Goal: Obtain resource: Download file/media

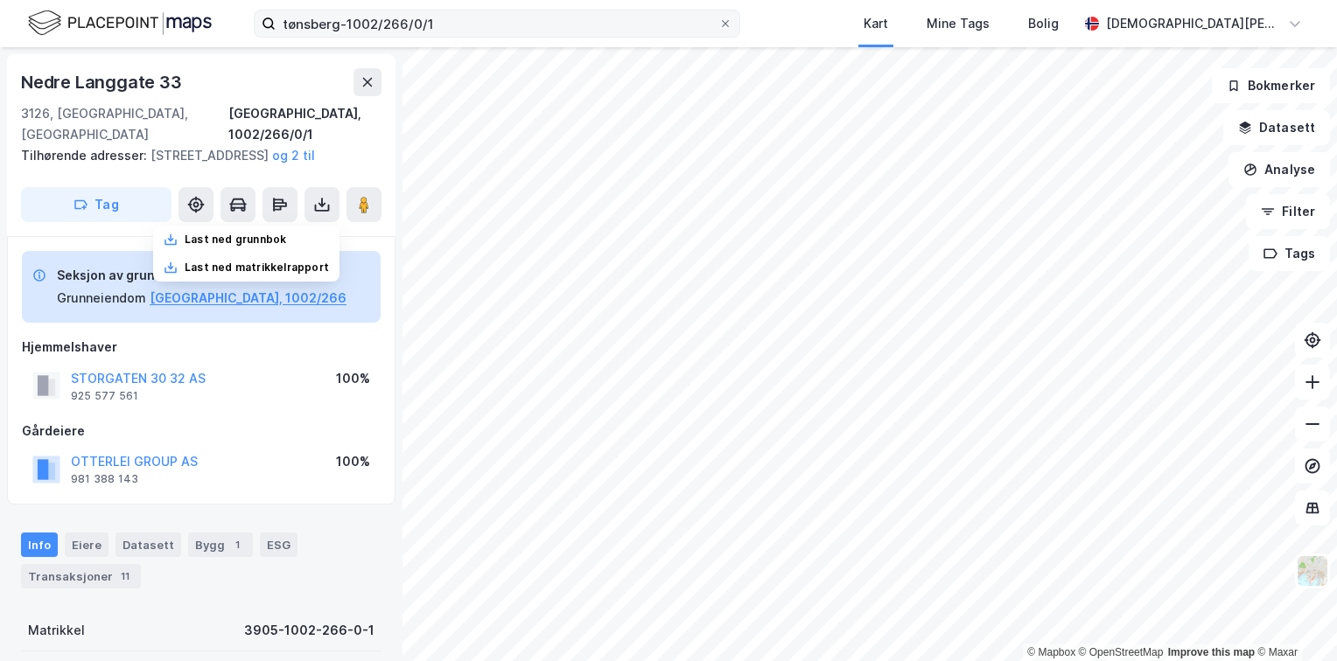
scroll to position [5, 0]
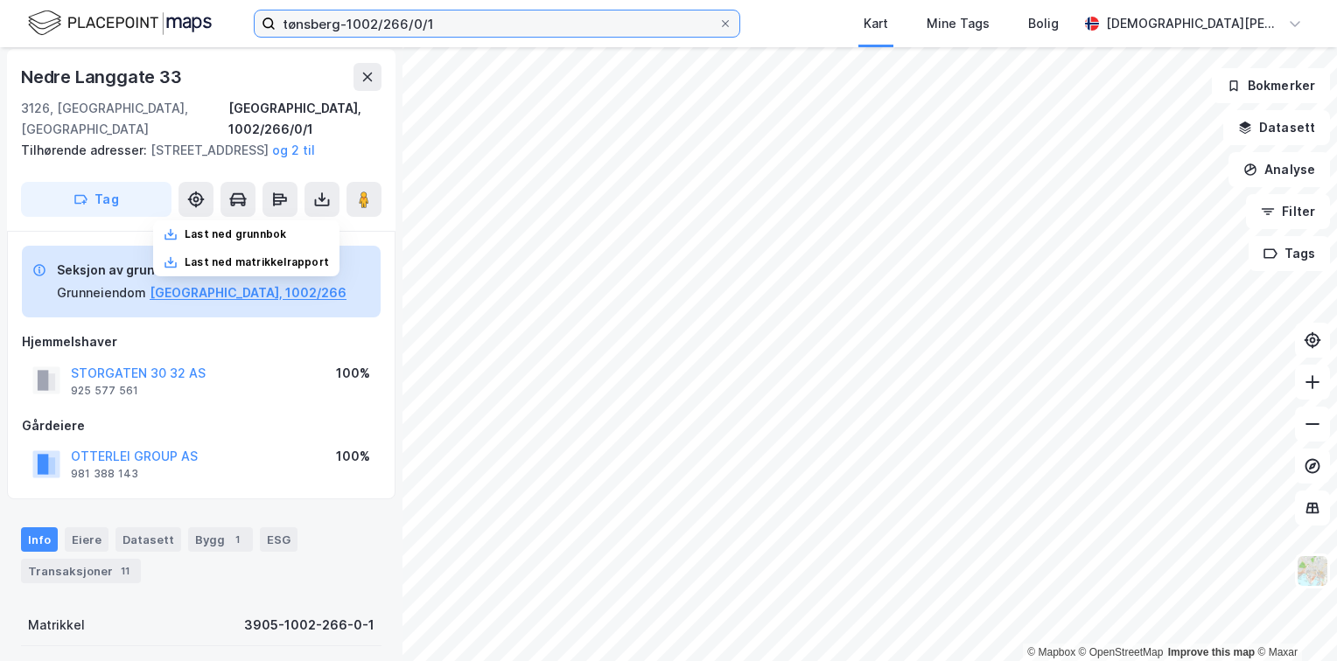
click at [513, 30] on input "tønsberg-1002/266/0/1" at bounding box center [497, 23] width 443 height 26
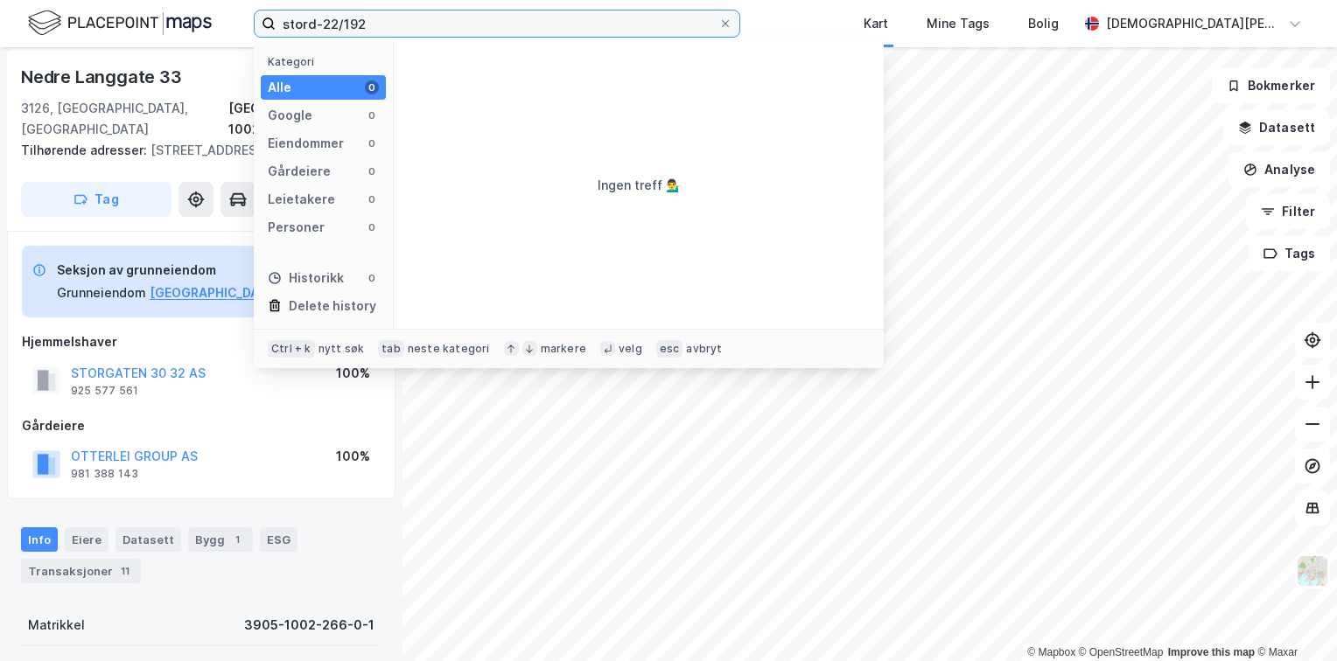
type input "stord-22/192"
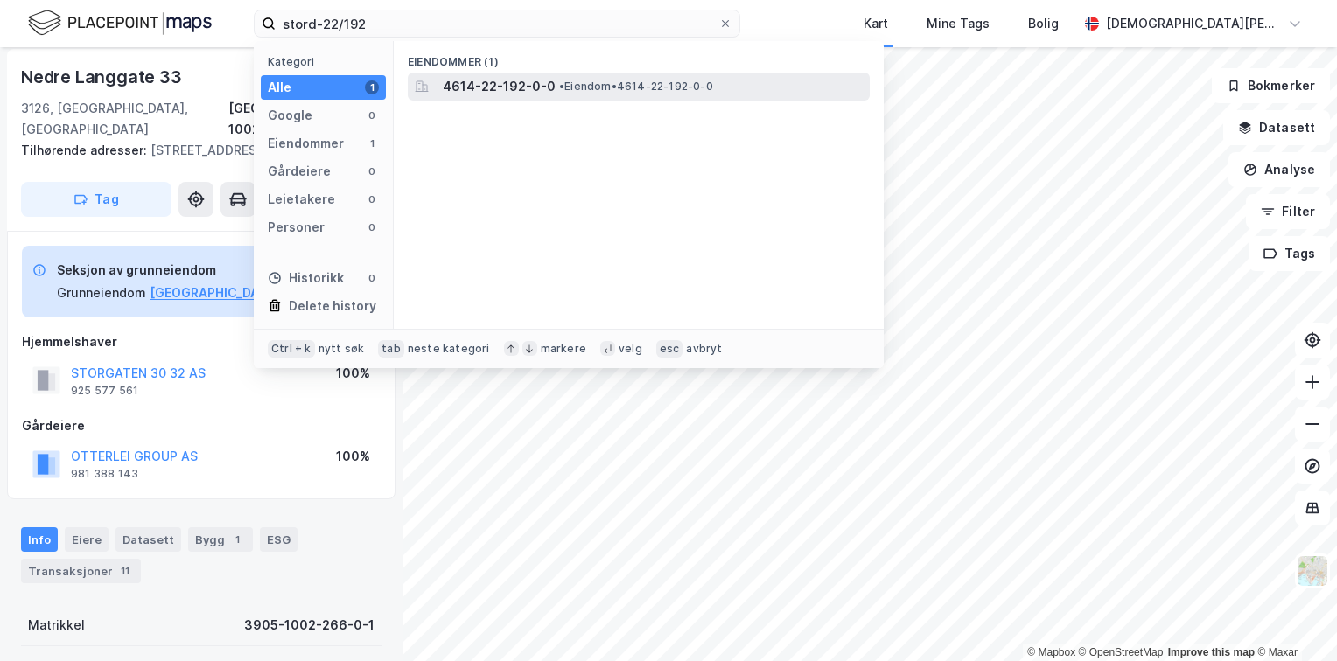
click at [587, 86] on span "• Eiendom • 4614-22-192-0-0" at bounding box center [636, 87] width 154 height 14
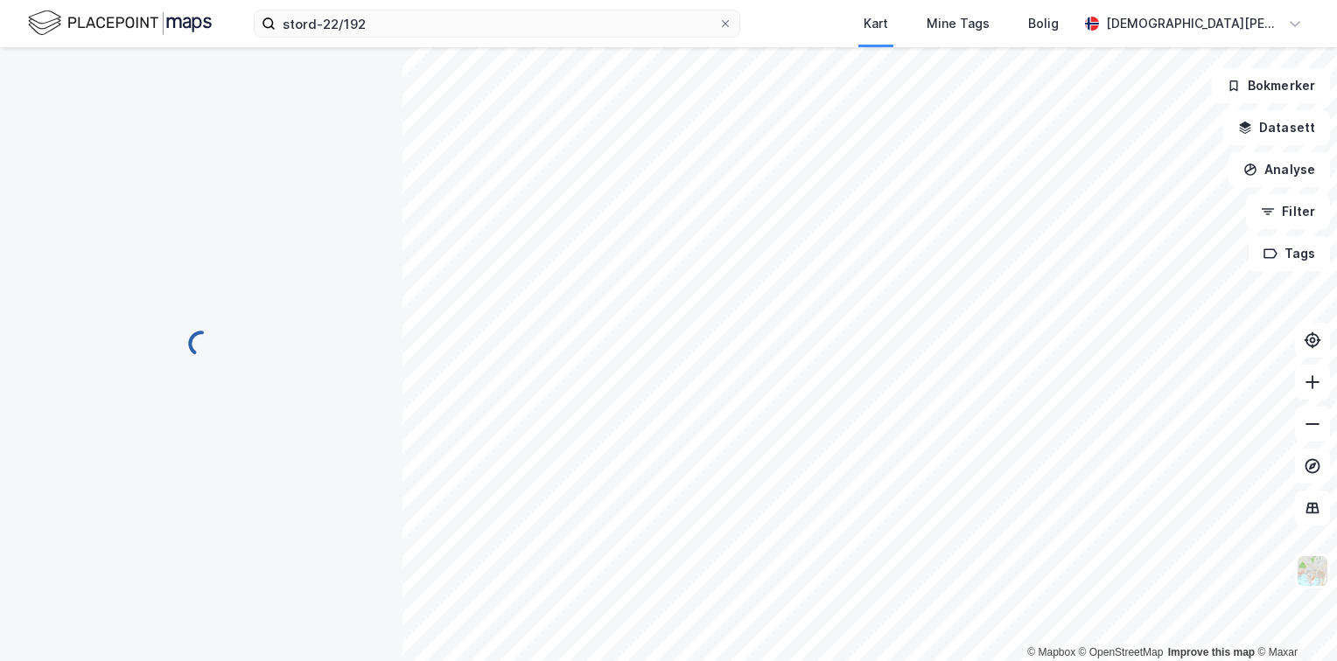
scroll to position [5, 0]
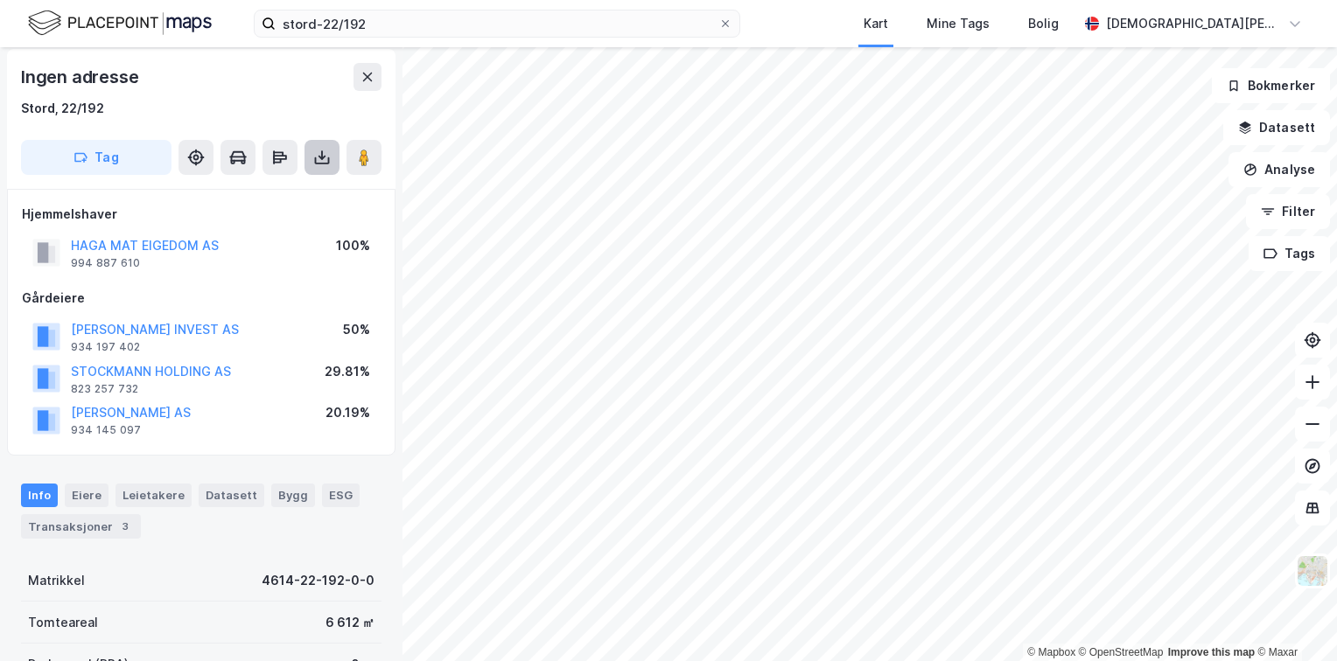
click at [325, 160] on icon at bounding box center [321, 157] width 17 height 17
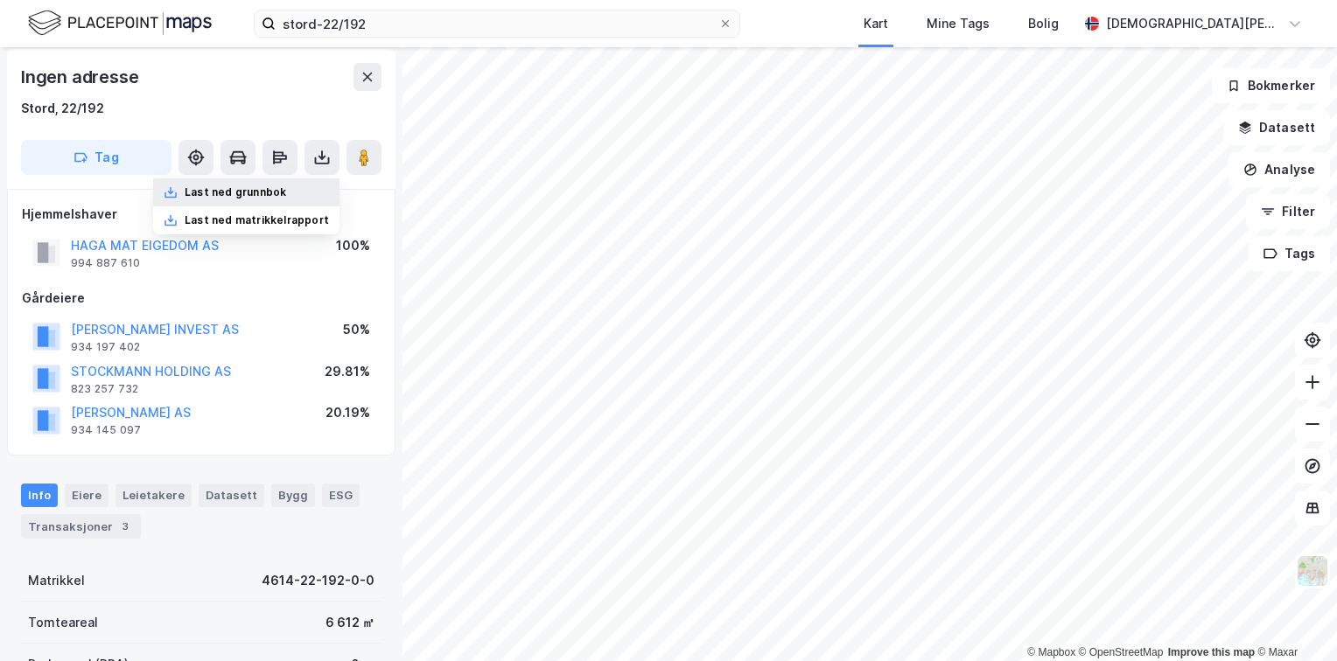
click at [274, 194] on div "Last ned grunnbok" at bounding box center [235, 192] width 101 height 14
